Goal: Use online tool/utility: Utilize a website feature to perform a specific function

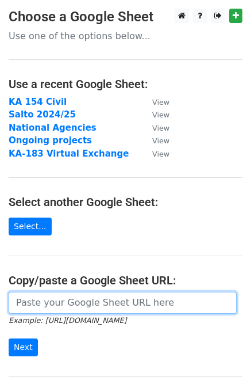
click at [58, 304] on input "url" at bounding box center [123, 303] width 228 height 22
paste input "https://docs.google.com/spreadsheets/d/1j0ElpUatCVO5ycwtCf4yXgGYtO3KsfA6XpD7LiM…"
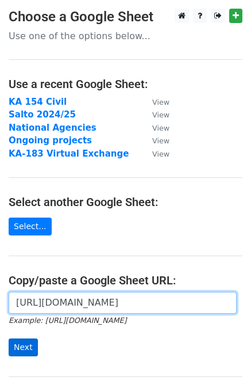
type input "https://docs.google.com/spreadsheets/d/1j0ElpUatCVO5ycwtCf4yXgGYtO3KsfA6XpD7LiM…"
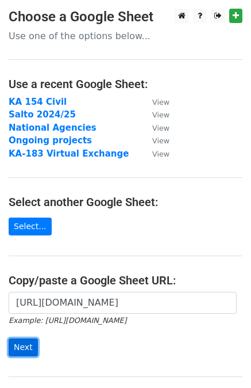
scroll to position [0, 0]
click at [25, 347] on input "Next" at bounding box center [23, 347] width 29 height 18
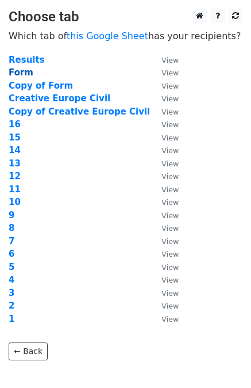
click at [22, 73] on strong "Form" at bounding box center [21, 72] width 25 height 10
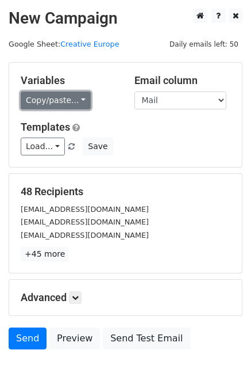
click at [71, 104] on link "Copy/paste..." at bounding box center [56, 100] width 70 height 18
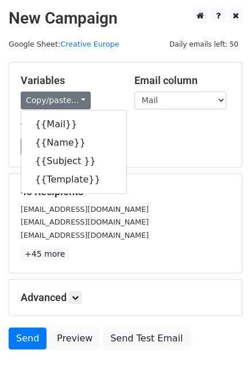
drag, startPoint x: 151, startPoint y: 124, endPoint x: 127, endPoint y: 131, distance: 25.1
click at [151, 124] on h5 "Templates" at bounding box center [126, 127] width 210 height 13
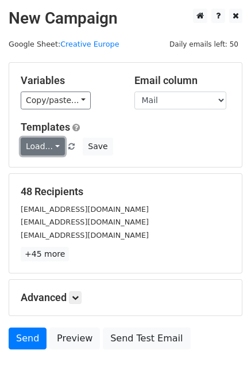
click at [44, 144] on link "Load..." at bounding box center [43, 146] width 44 height 18
click at [133, 144] on div "Load... No templates saved Save" at bounding box center [125, 146] width 227 height 18
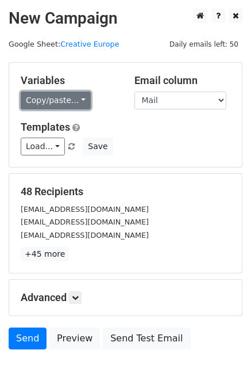
click at [70, 100] on link "Copy/paste..." at bounding box center [56, 100] width 70 height 18
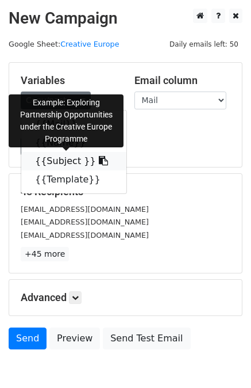
click at [49, 157] on link "{{Subject }}" at bounding box center [73, 161] width 105 height 18
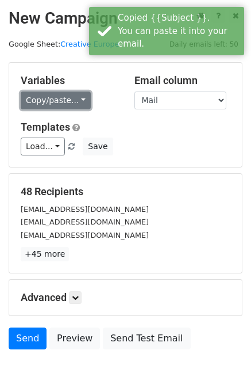
click at [36, 97] on link "Copy/paste..." at bounding box center [56, 100] width 70 height 18
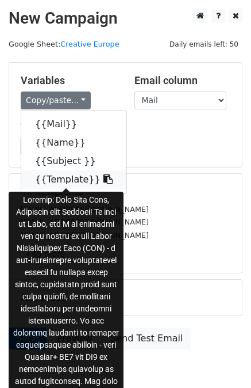
click at [66, 183] on link "{{Template}}" at bounding box center [73, 179] width 105 height 18
